Goal: Information Seeking & Learning: Learn about a topic

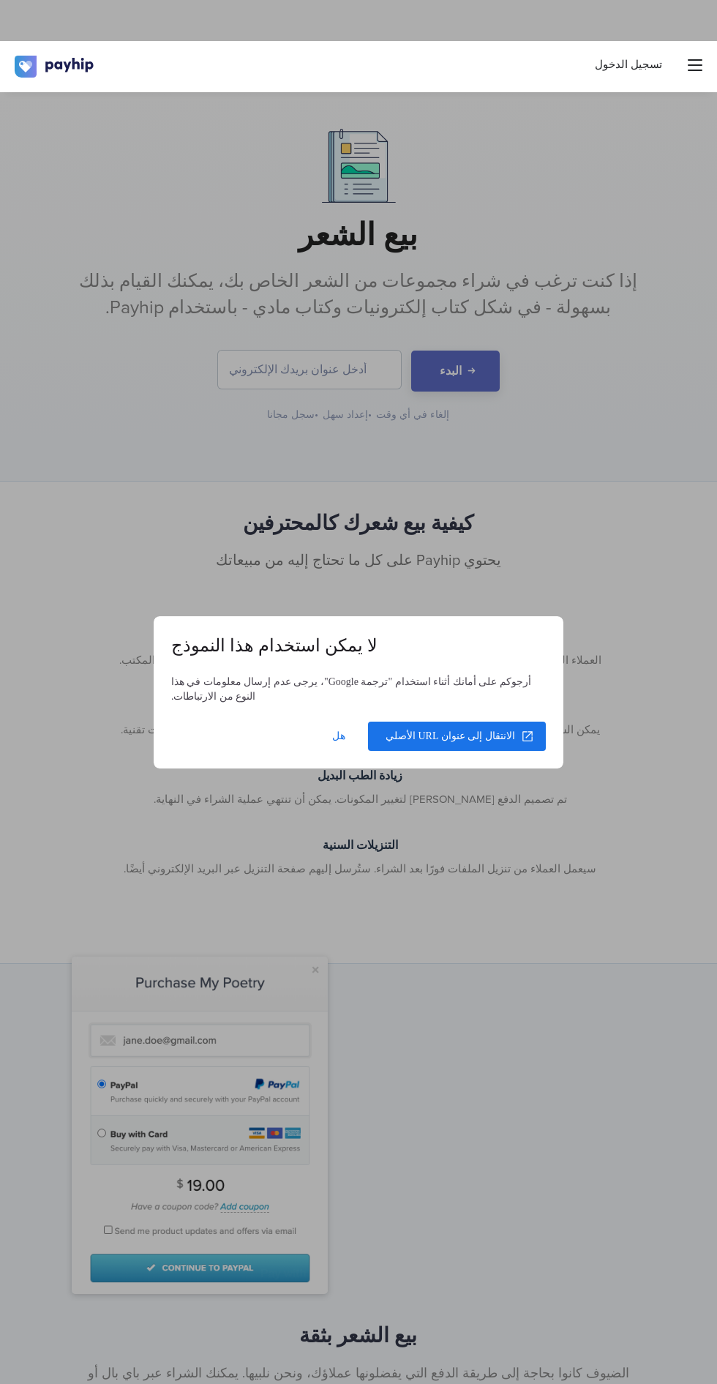
click at [564, 616] on dialog "لا يمكن استخدام هذا النموذج أرجوكم على أمانك أثناء استخدام "ترجمة Google"، يرجى…" at bounding box center [359, 692] width 410 height 152
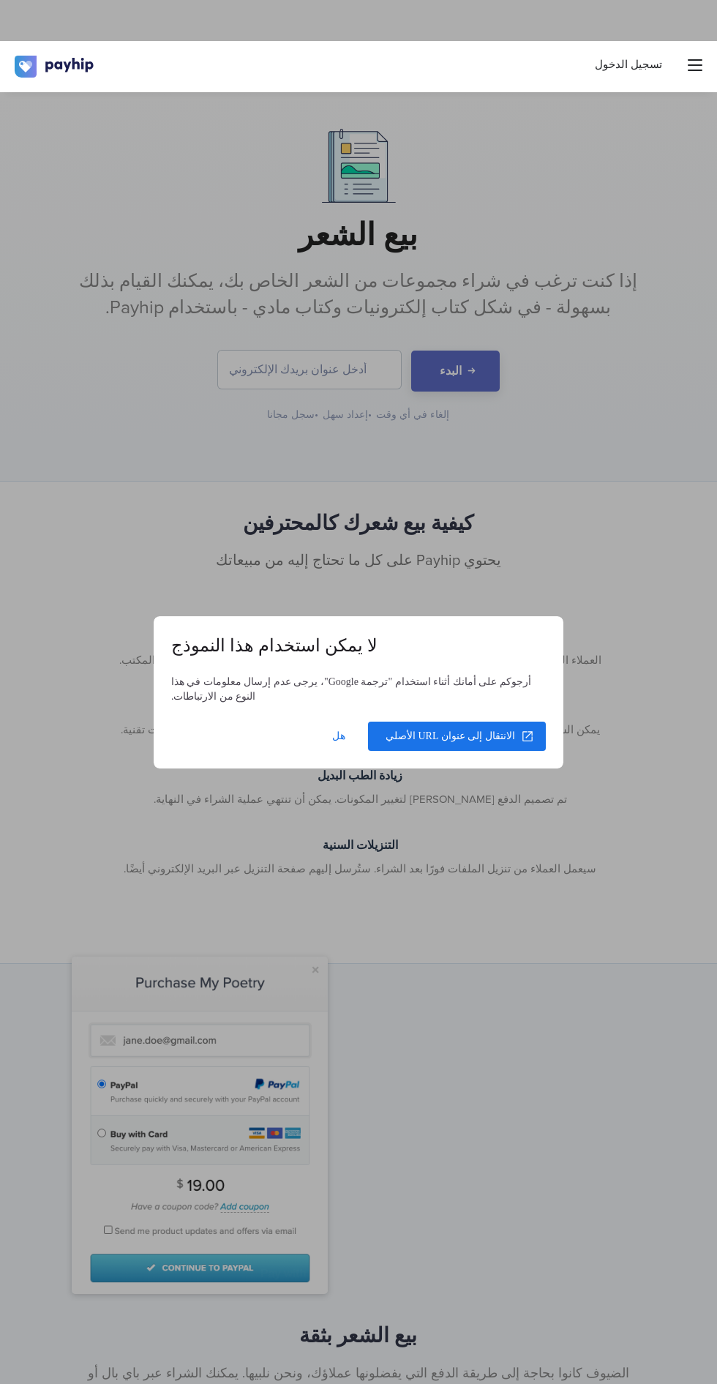
click at [549, 616] on dialog "لا يمكن استخدام هذا النموذج أرجوكم على أمانك أثناء استخدام "ترجمة Google"، يرجى…" at bounding box center [359, 692] width 410 height 152
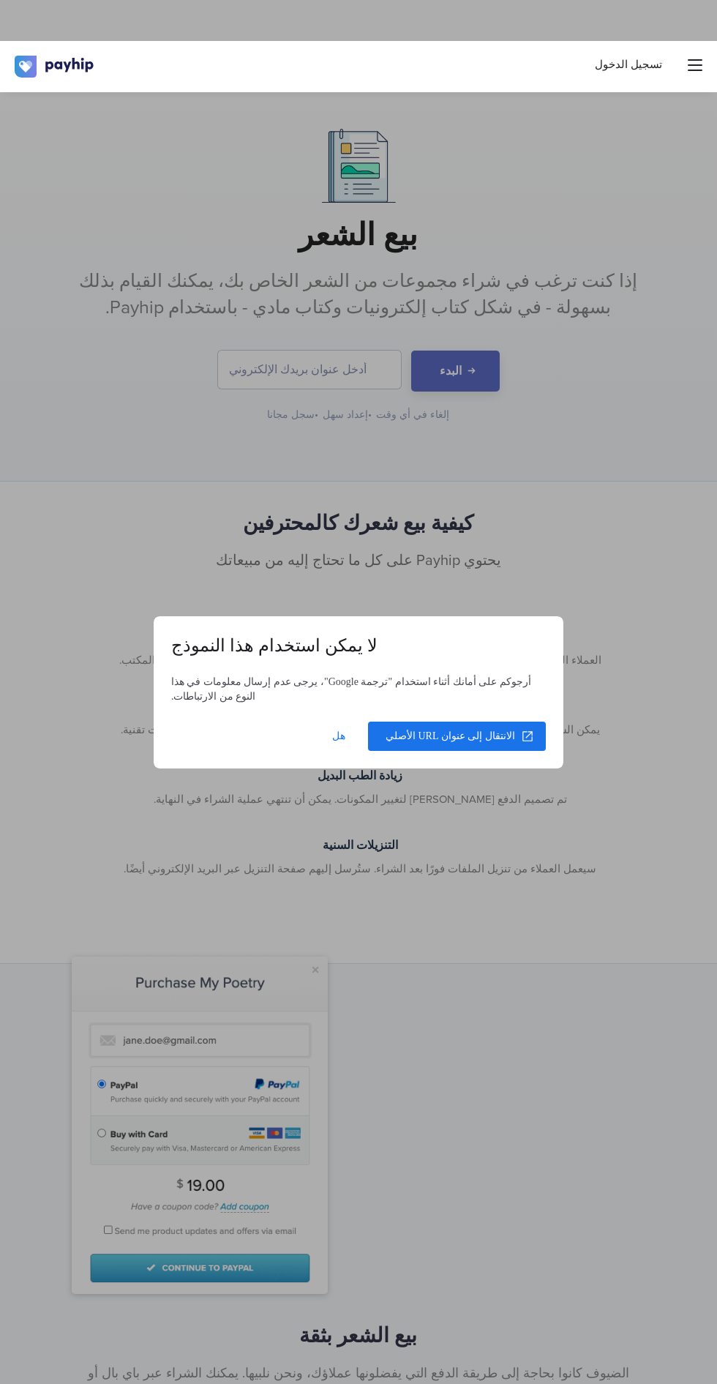
click at [334, 738] on span at bounding box center [339, 736] width 47 height 35
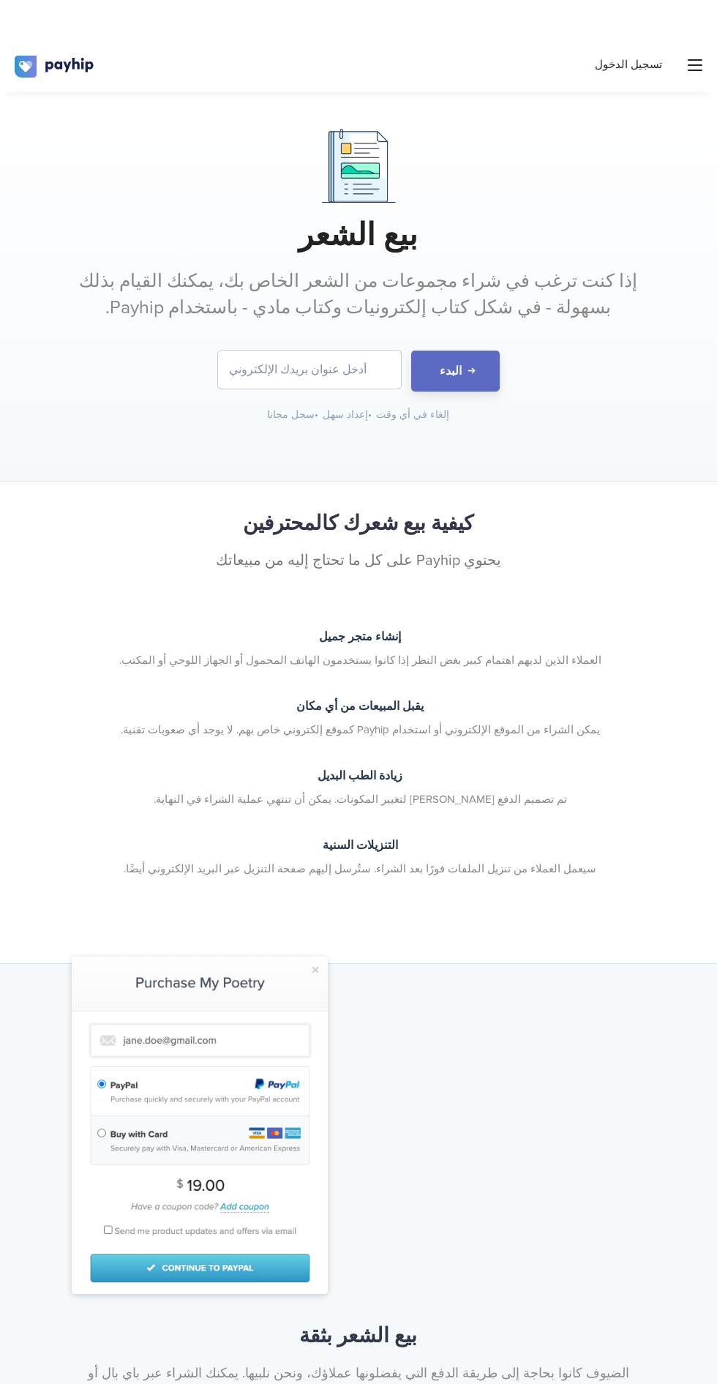
click at [338, 356] on input "email" at bounding box center [309, 370] width 183 height 38
click at [325, 370] on input "email" at bounding box center [309, 370] width 183 height 38
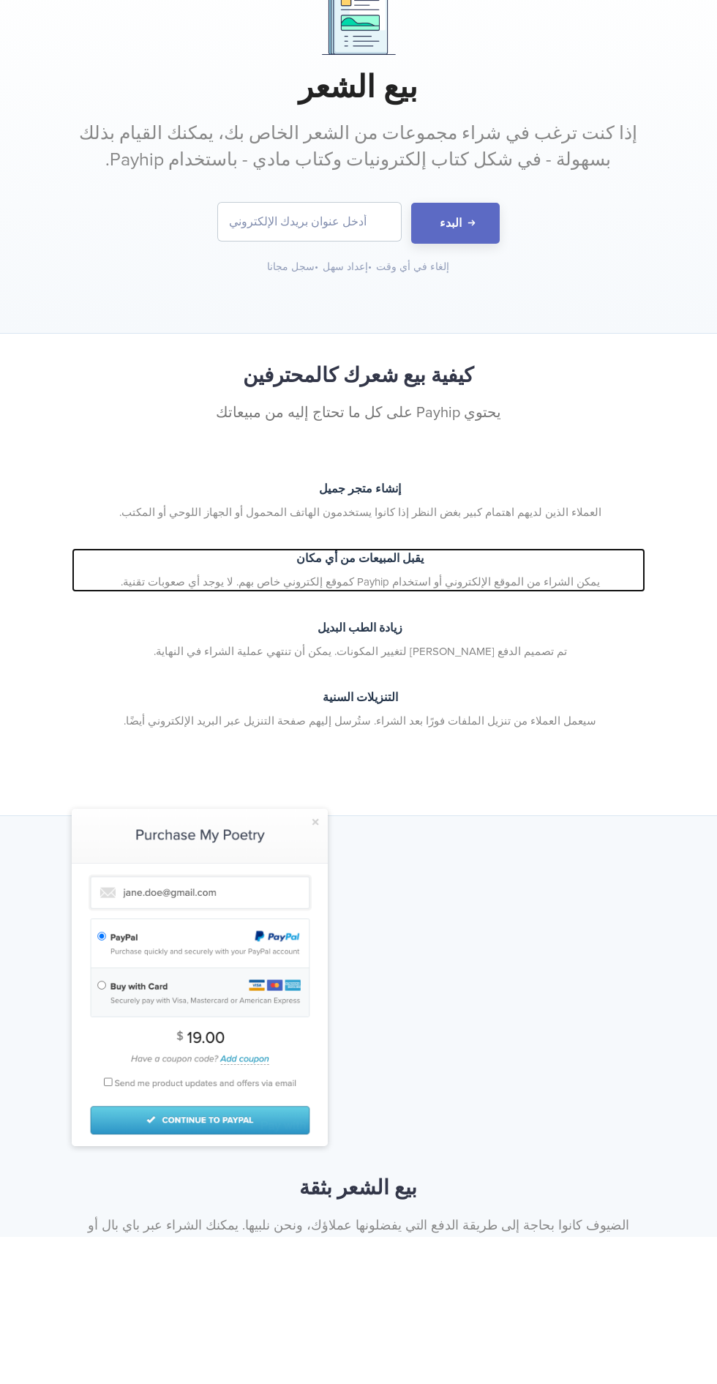
click at [333, 714] on font "يقبل المبيعات من أي مكان" at bounding box center [360, 706] width 127 height 15
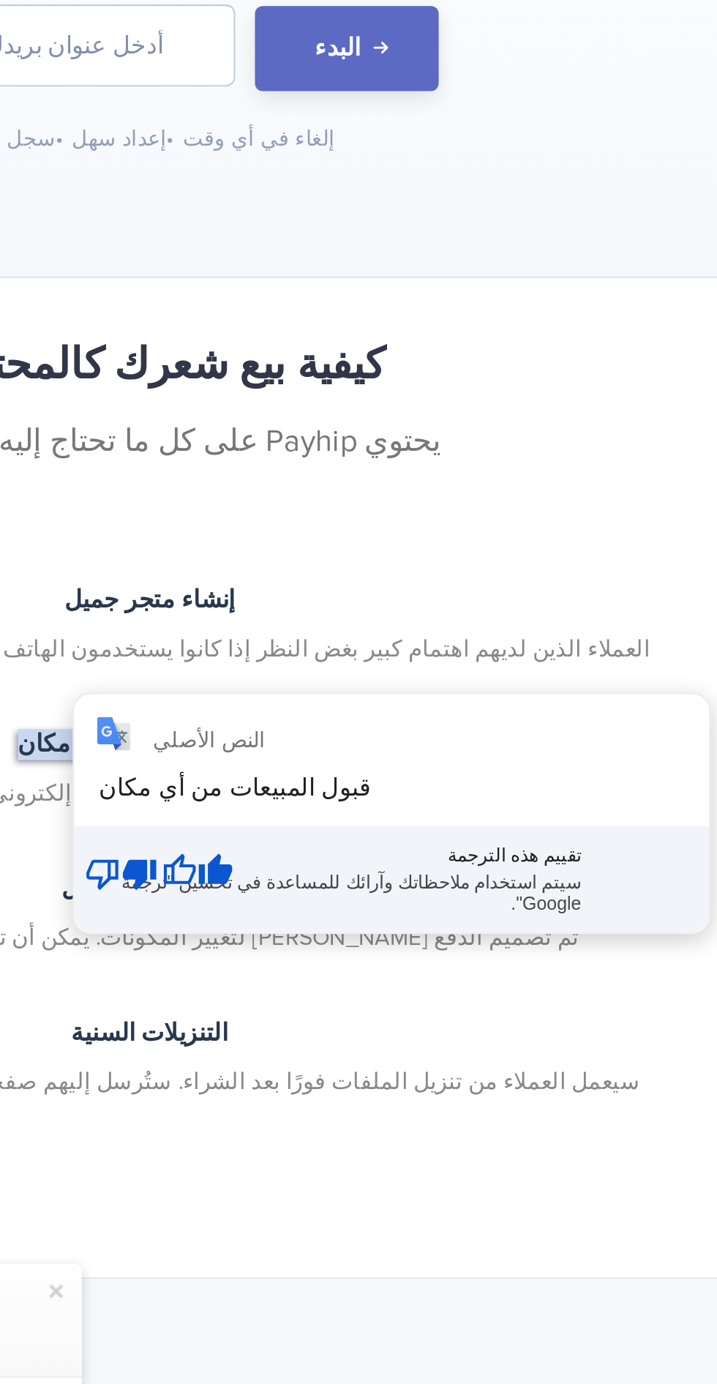
click at [478, 749] on div "النص الأصلي قبول المبيعات من أي مكان تقييم هذه الترجمة سيتم استخدام ملاحظاتك وآ…" at bounding box center [477, 739] width 306 height 115
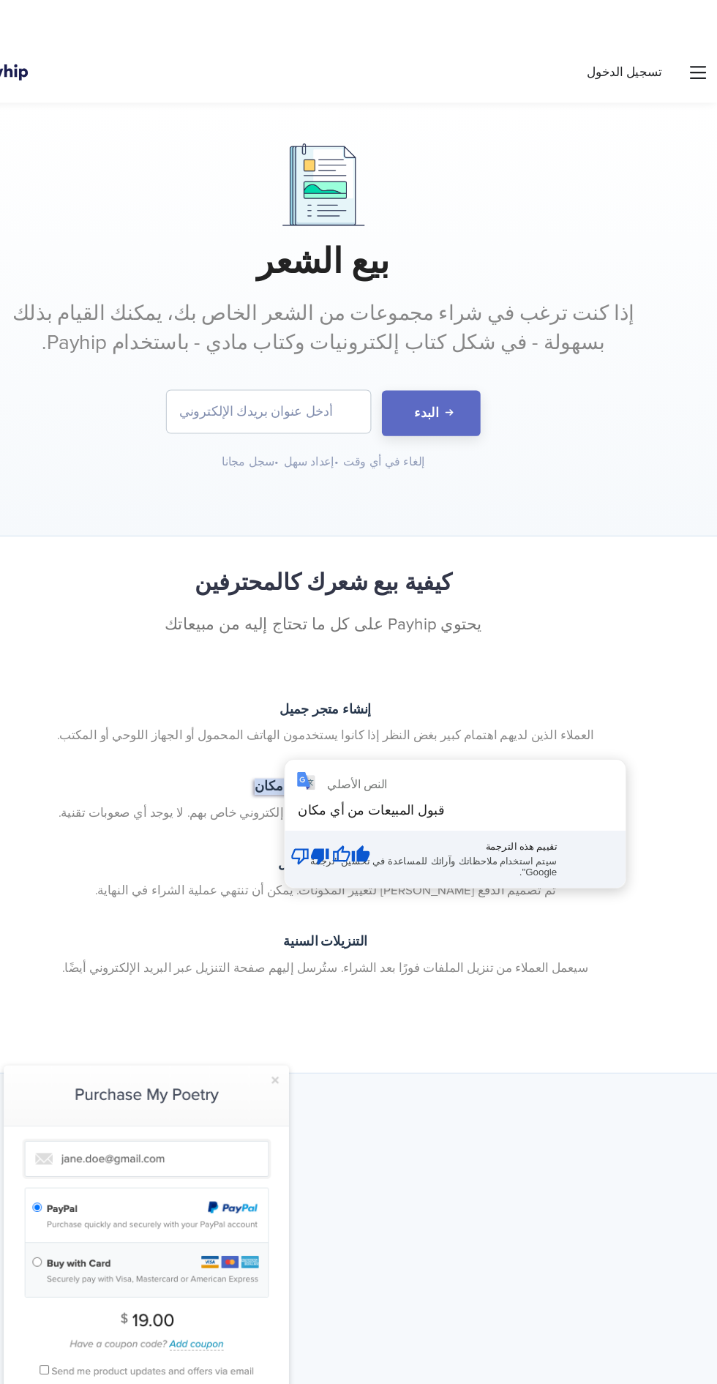
scroll to position [1, 0]
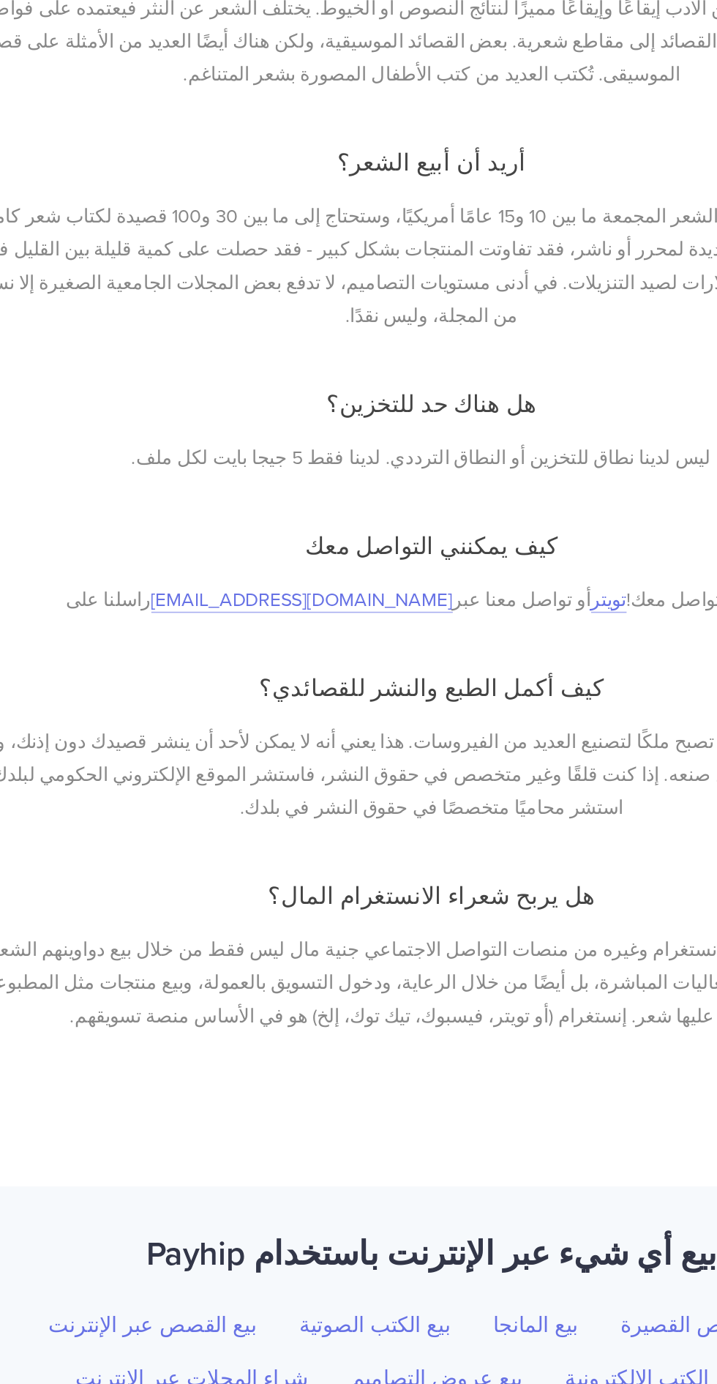
scroll to position [5909, 0]
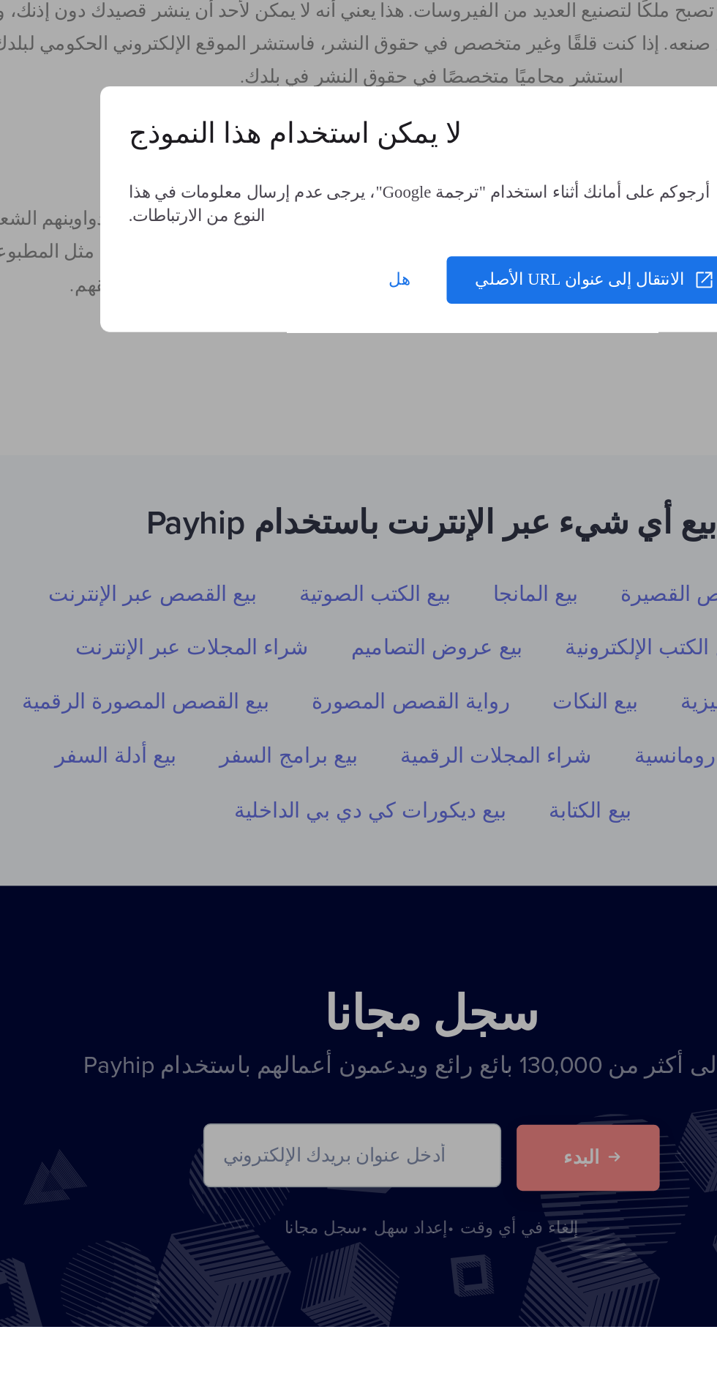
click at [334, 769] on dialog "لا يمكن استخدام هذا النموذج أرجوكم على أمانك أثناء استخدام "ترجمة Google"، يرجى…" at bounding box center [359, 692] width 410 height 152
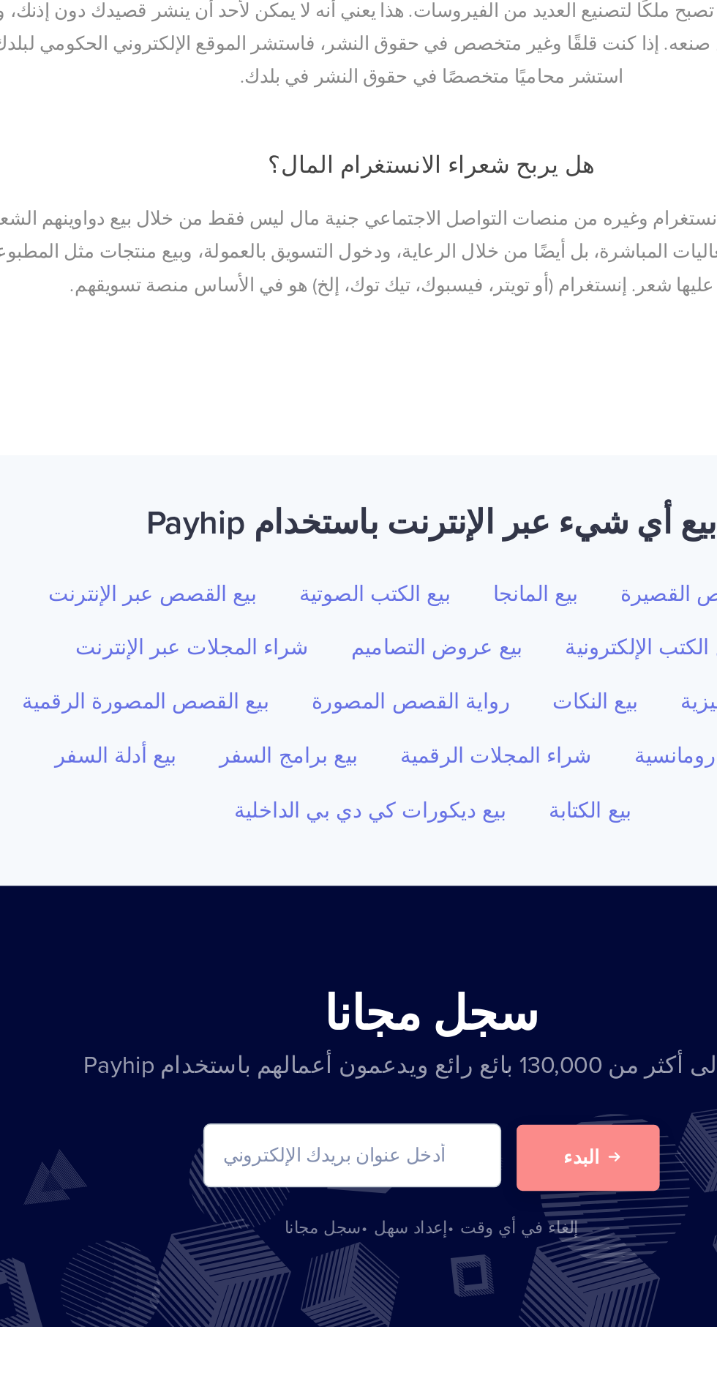
click at [337, 1296] on input "email" at bounding box center [309, 1278] width 183 height 38
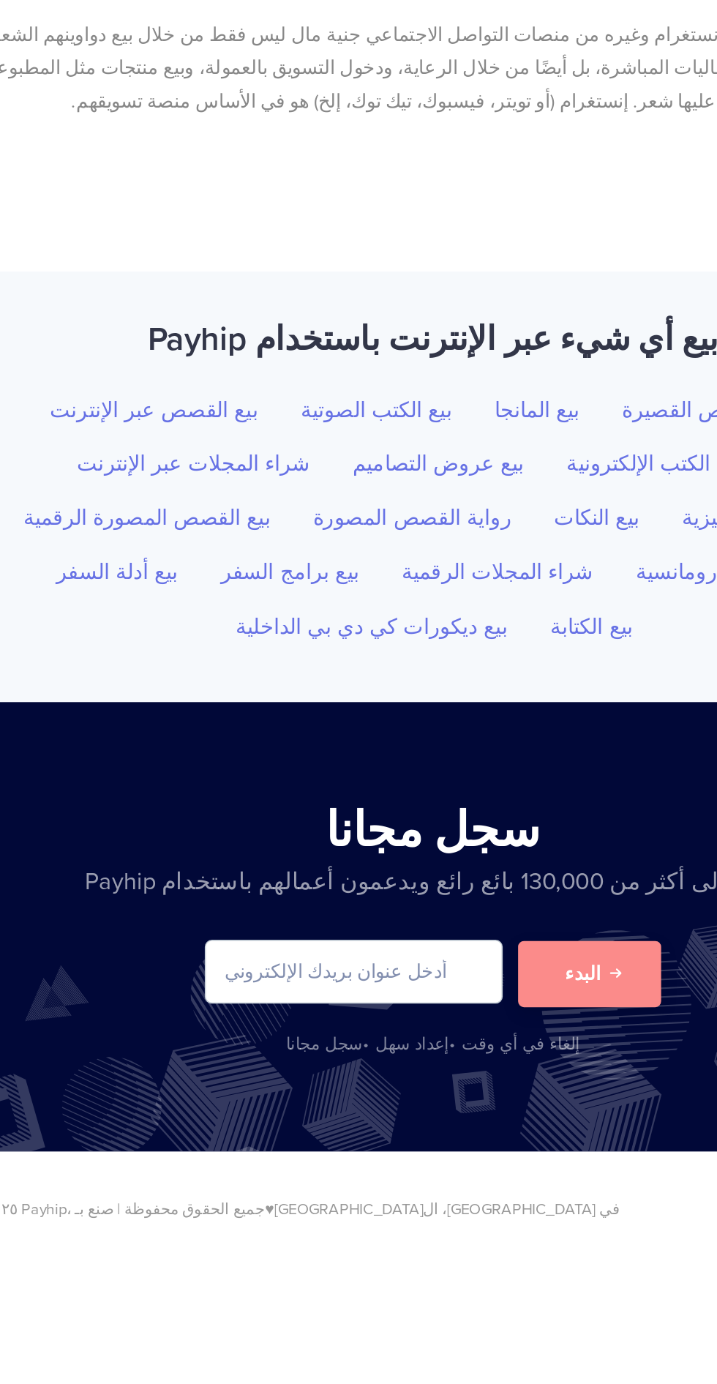
scroll to position [6002, 0]
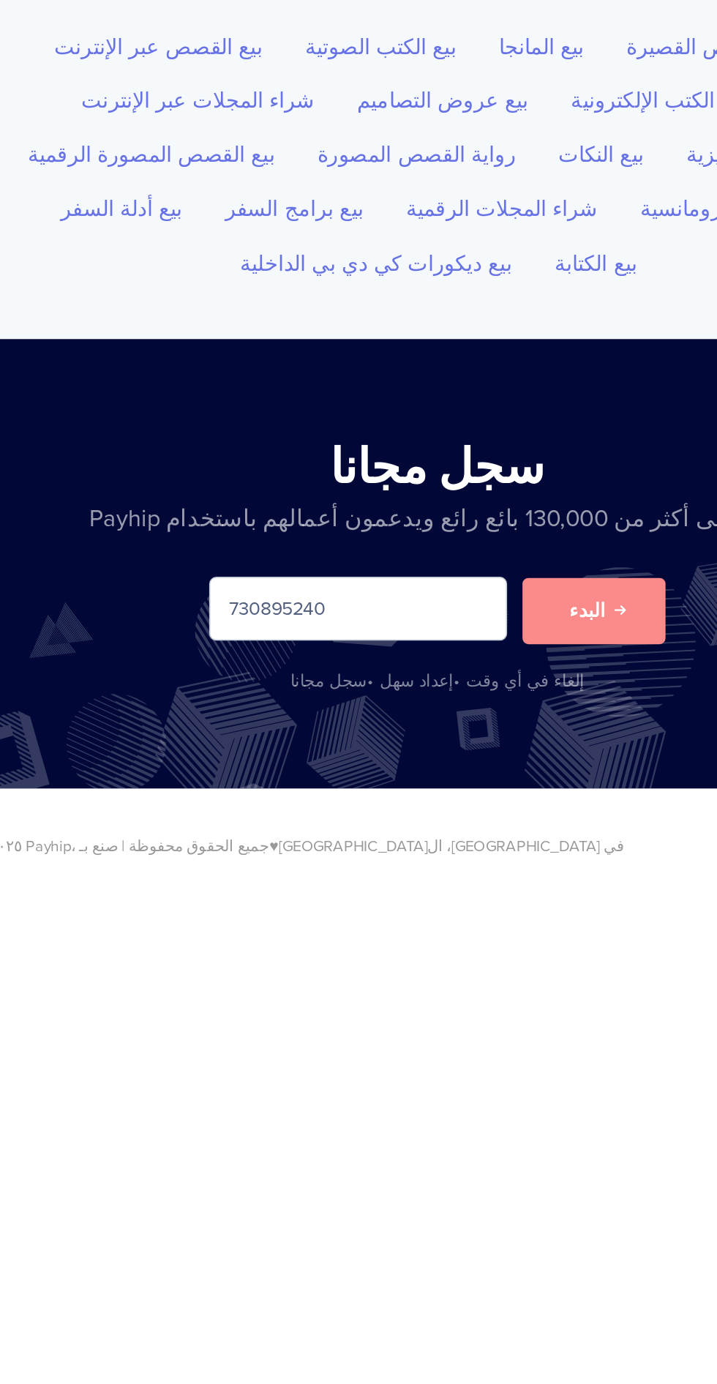
type input "730895240"
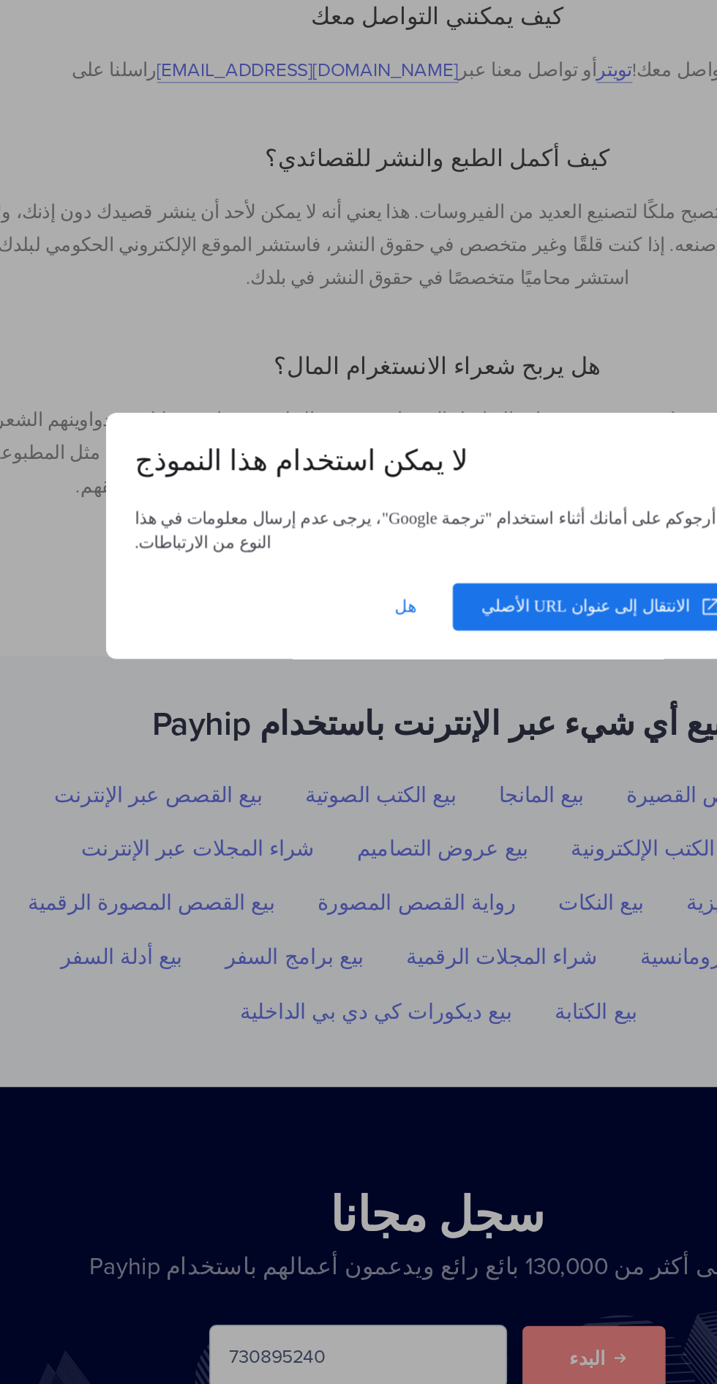
click at [477, 742] on span at bounding box center [457, 736] width 178 height 35
